Goal: Navigation & Orientation: Find specific page/section

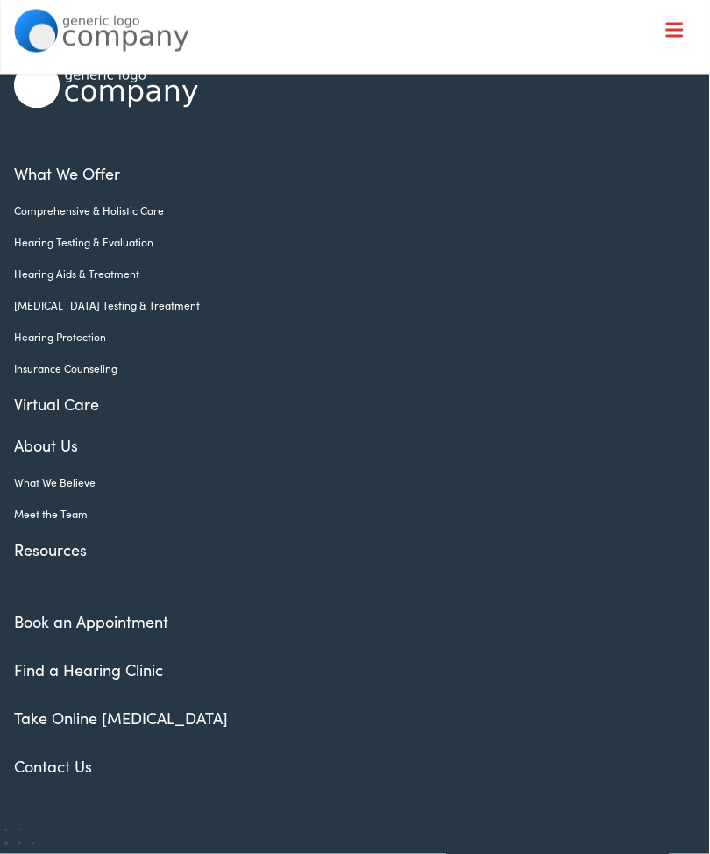
scroll to position [81, 0]
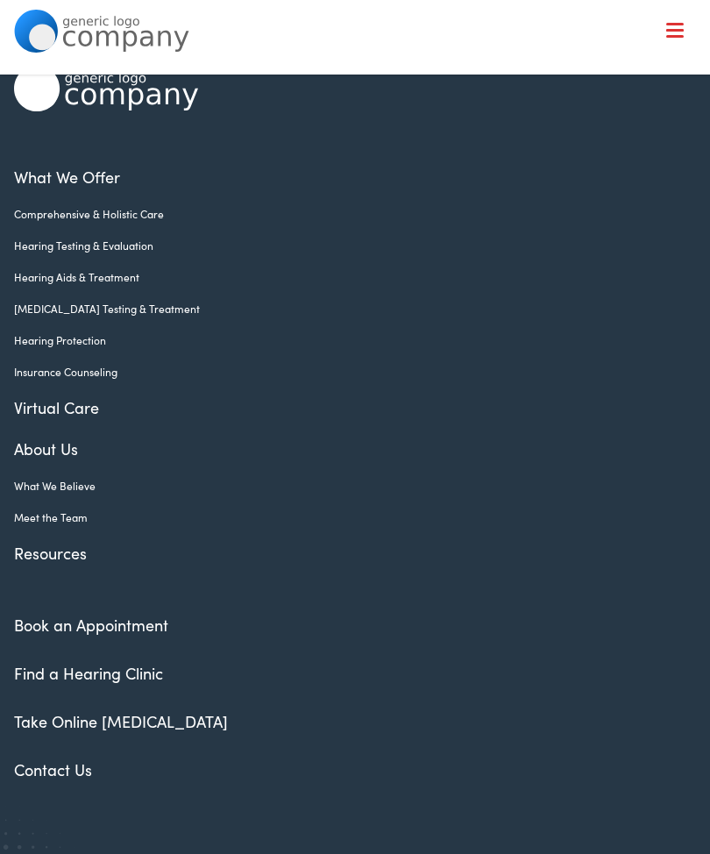
click at [118, 678] on link "Find a Hearing Clinic" at bounding box center [88, 673] width 149 height 22
